Goal: Task Accomplishment & Management: Complete application form

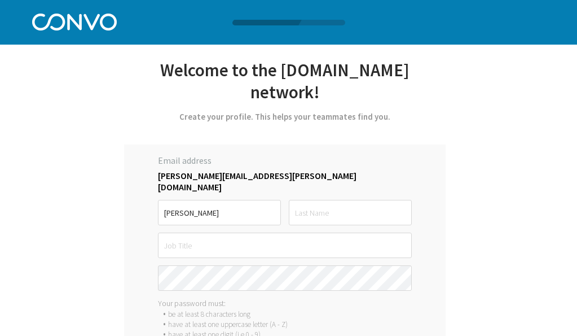
type input "[PERSON_NAME]"
click at [357, 205] on input "text" at bounding box center [350, 212] width 123 height 25
type input "S"
type input "[PERSON_NAME]"
click at [305, 233] on input "text" at bounding box center [285, 245] width 254 height 25
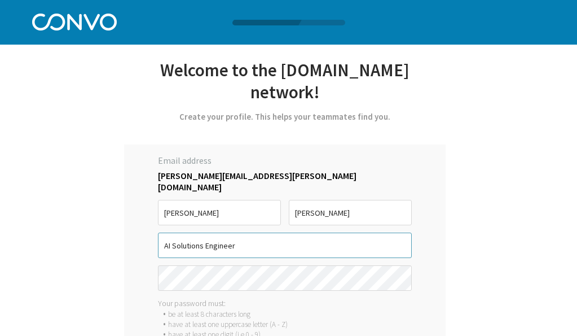
type input "AI Solutions Engineer"
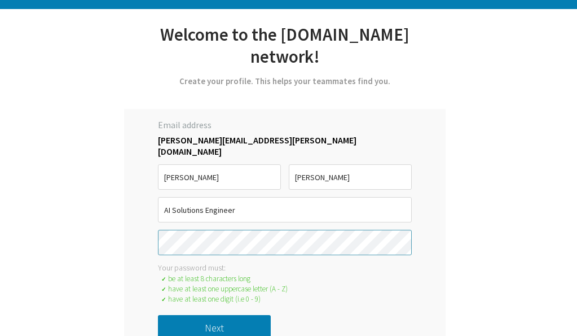
scroll to position [37, 0]
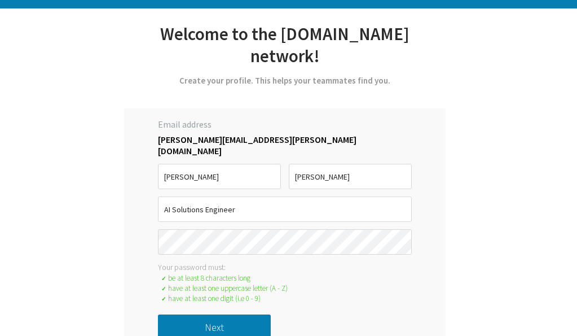
click at [233, 316] on button "Next" at bounding box center [214, 326] width 113 height 25
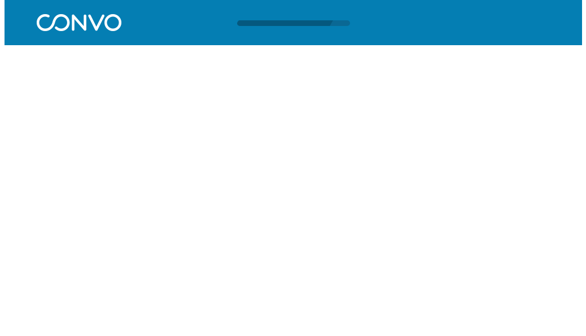
scroll to position [0, 0]
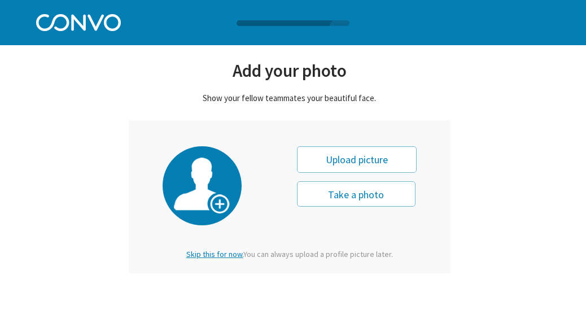
click at [212, 256] on span "Skip this for now." at bounding box center [214, 254] width 57 height 10
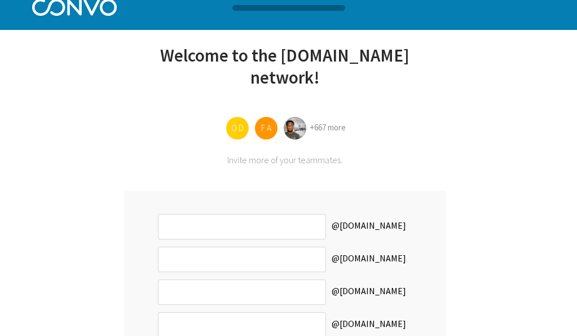
scroll to position [143, 0]
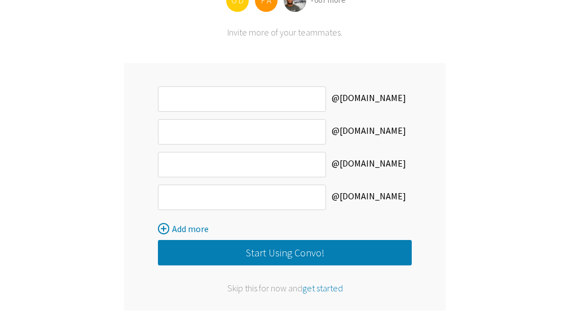
click at [333, 286] on span "get started" at bounding box center [323, 287] width 41 height 11
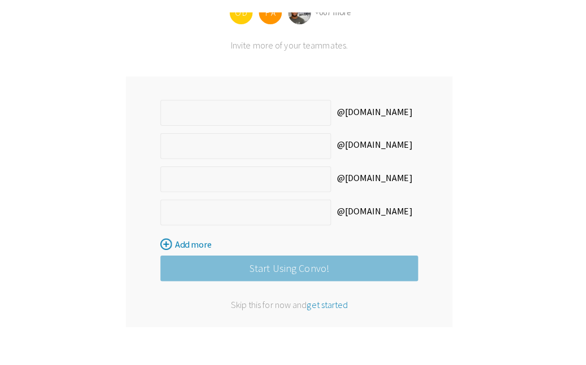
scroll to position [0, 0]
